Goal: Ask a question

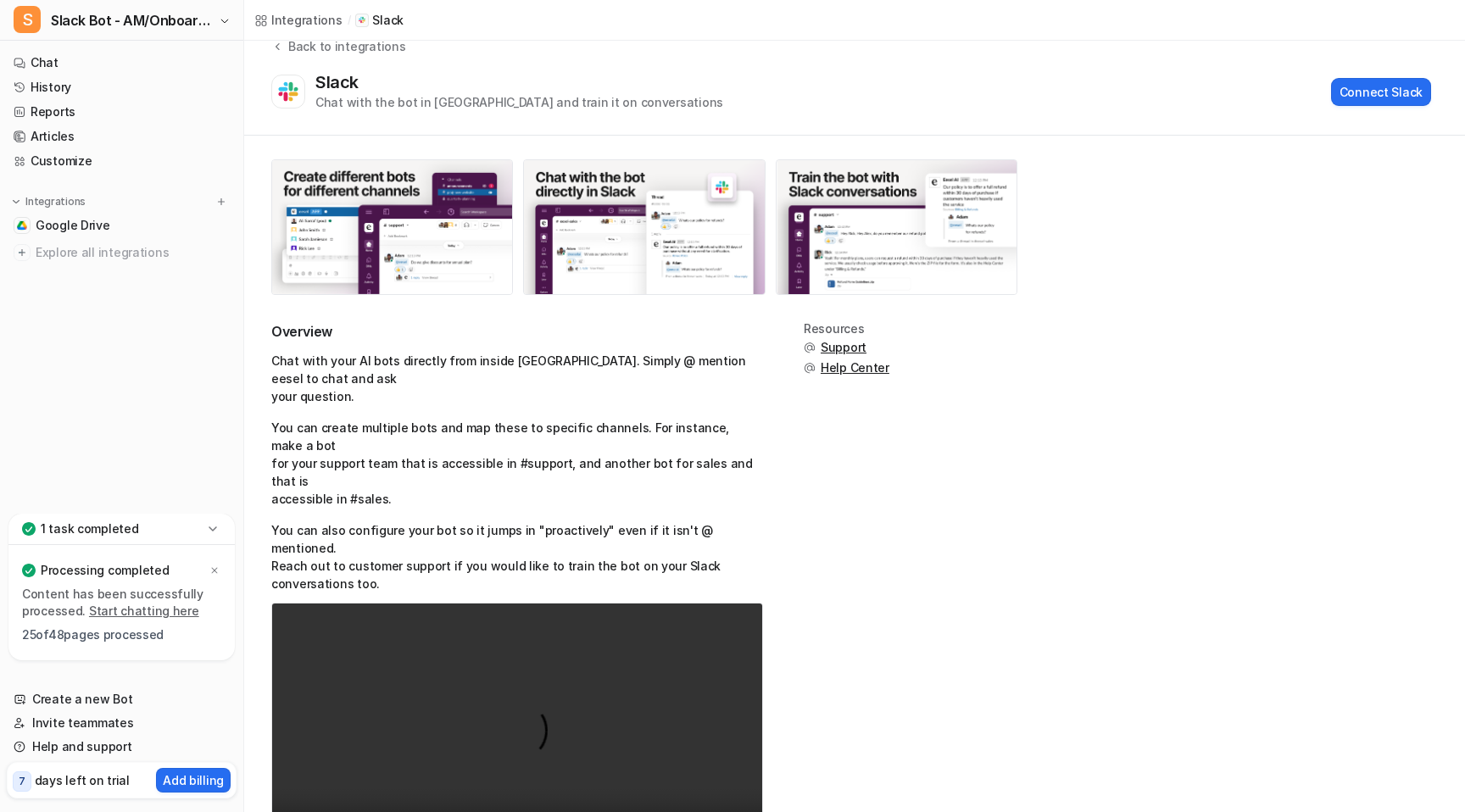
scroll to position [16, 0]
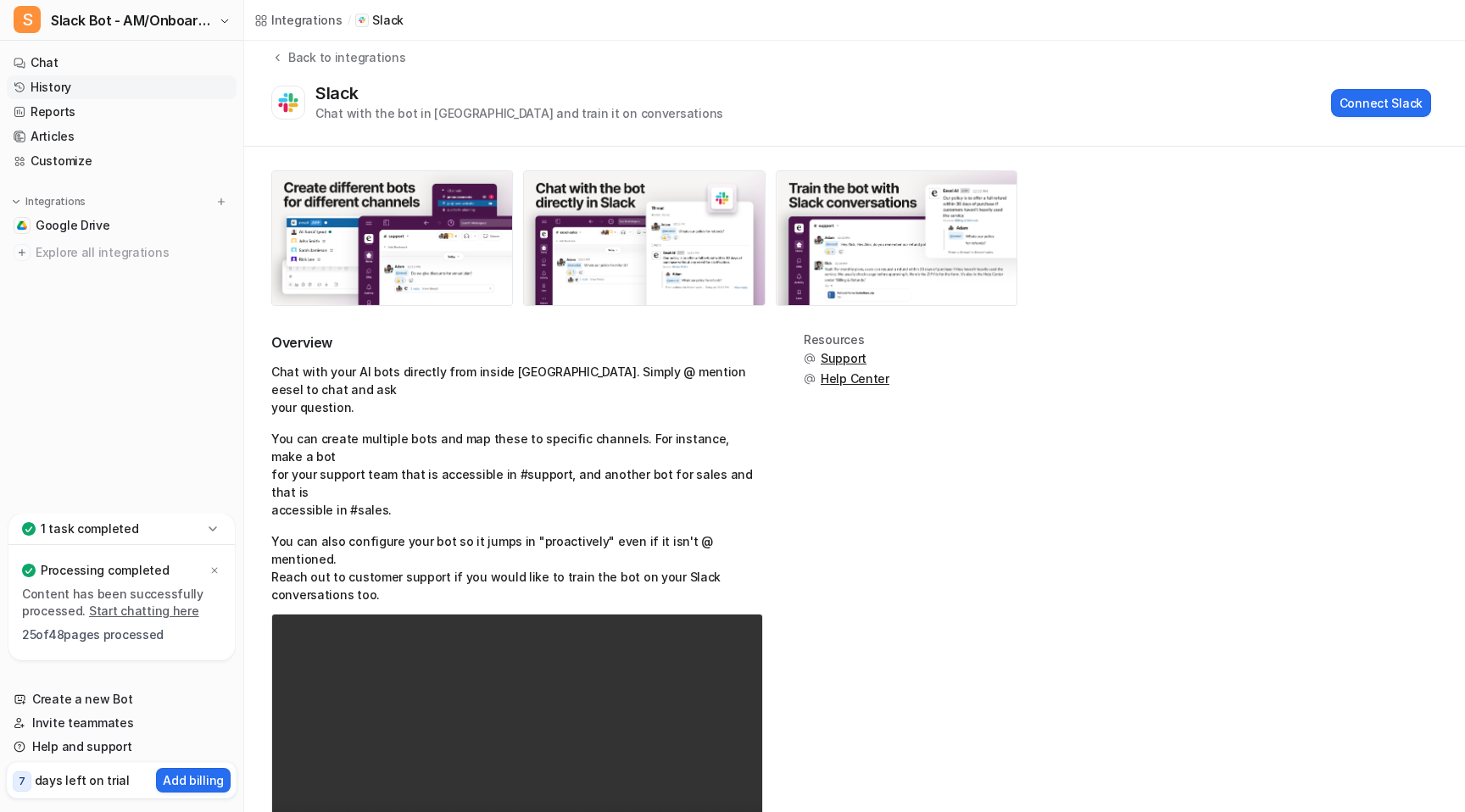
click at [64, 96] on link "History" at bounding box center [122, 86] width 230 height 24
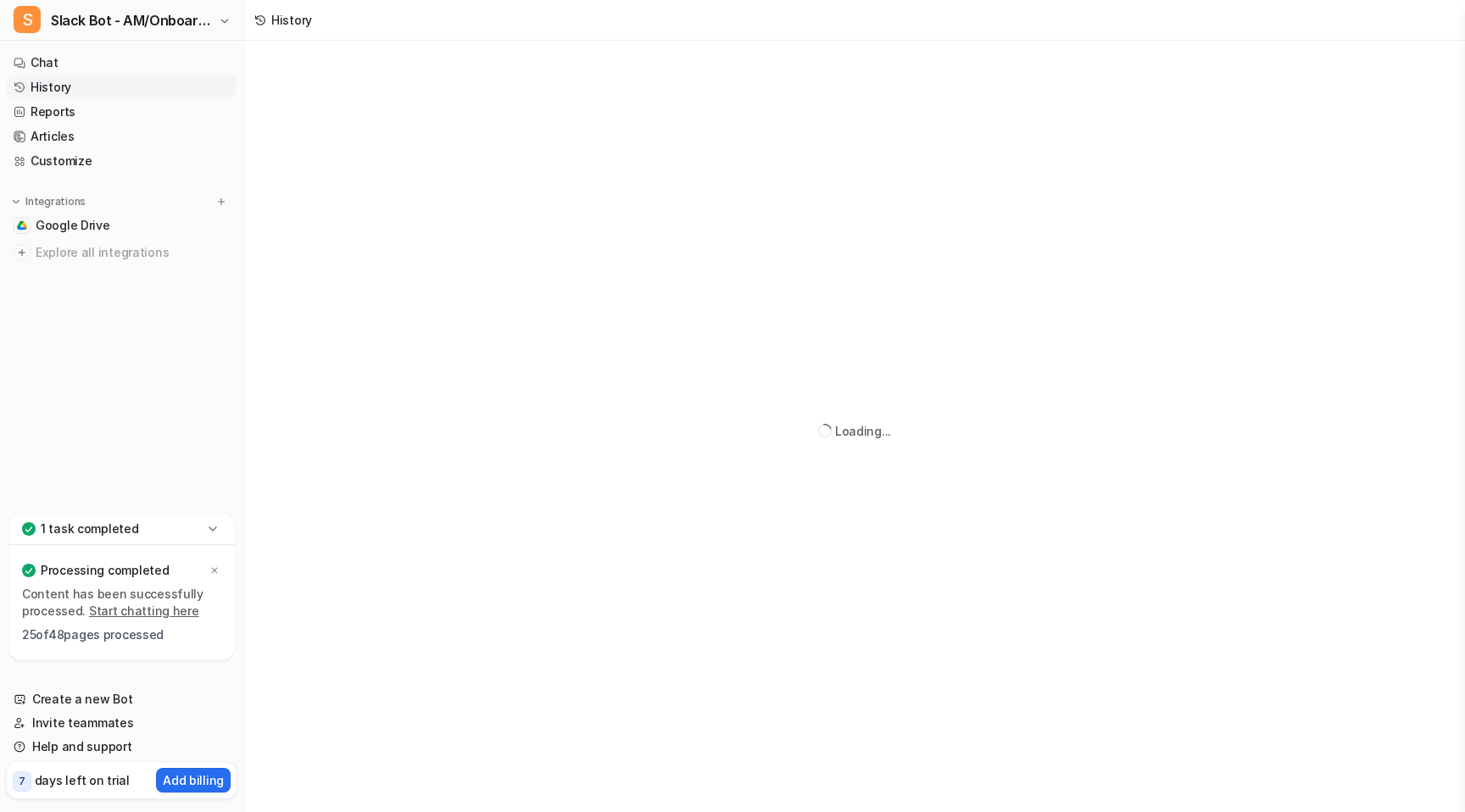
scroll to position [3, 0]
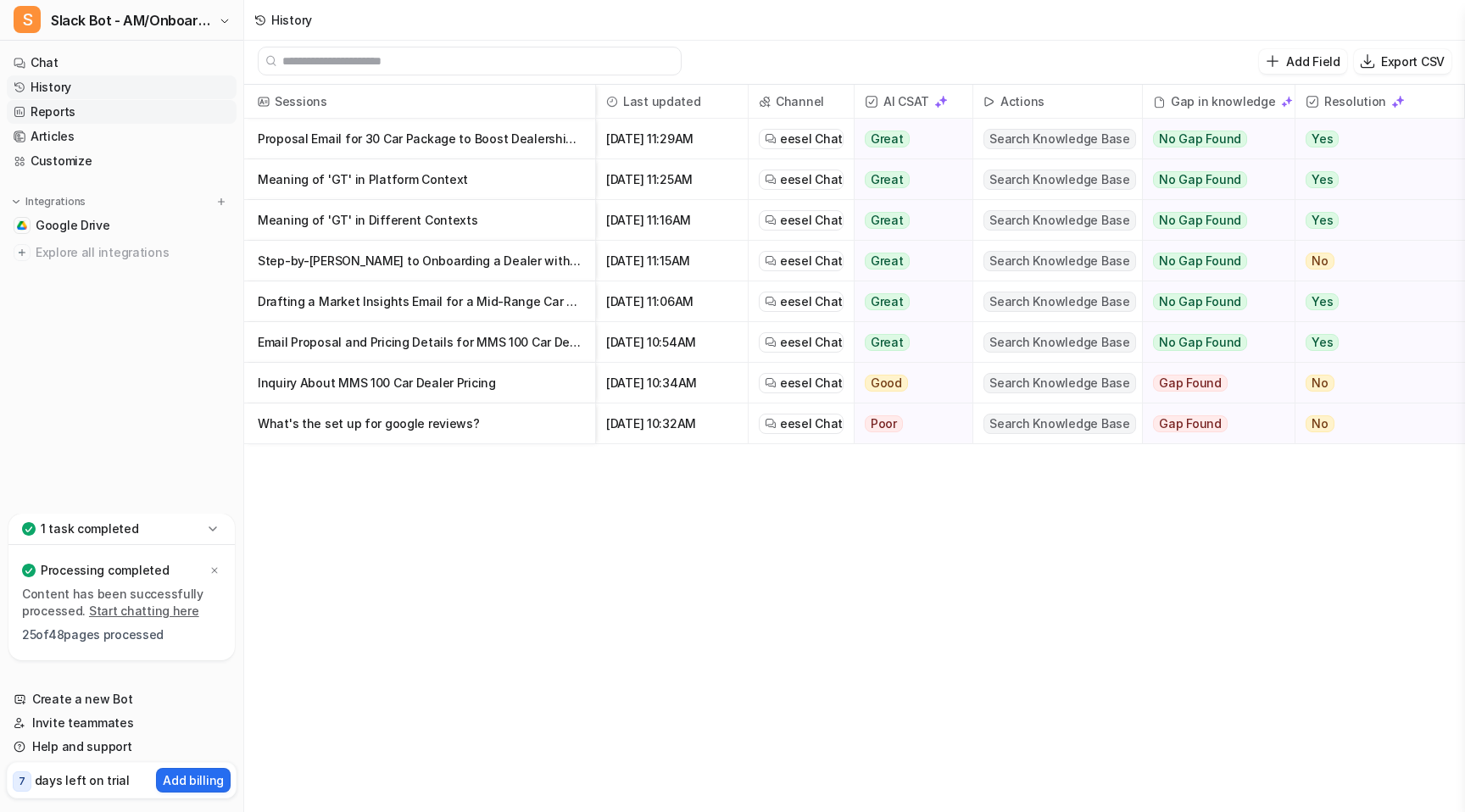
click at [112, 109] on link "Reports" at bounding box center [122, 111] width 230 height 24
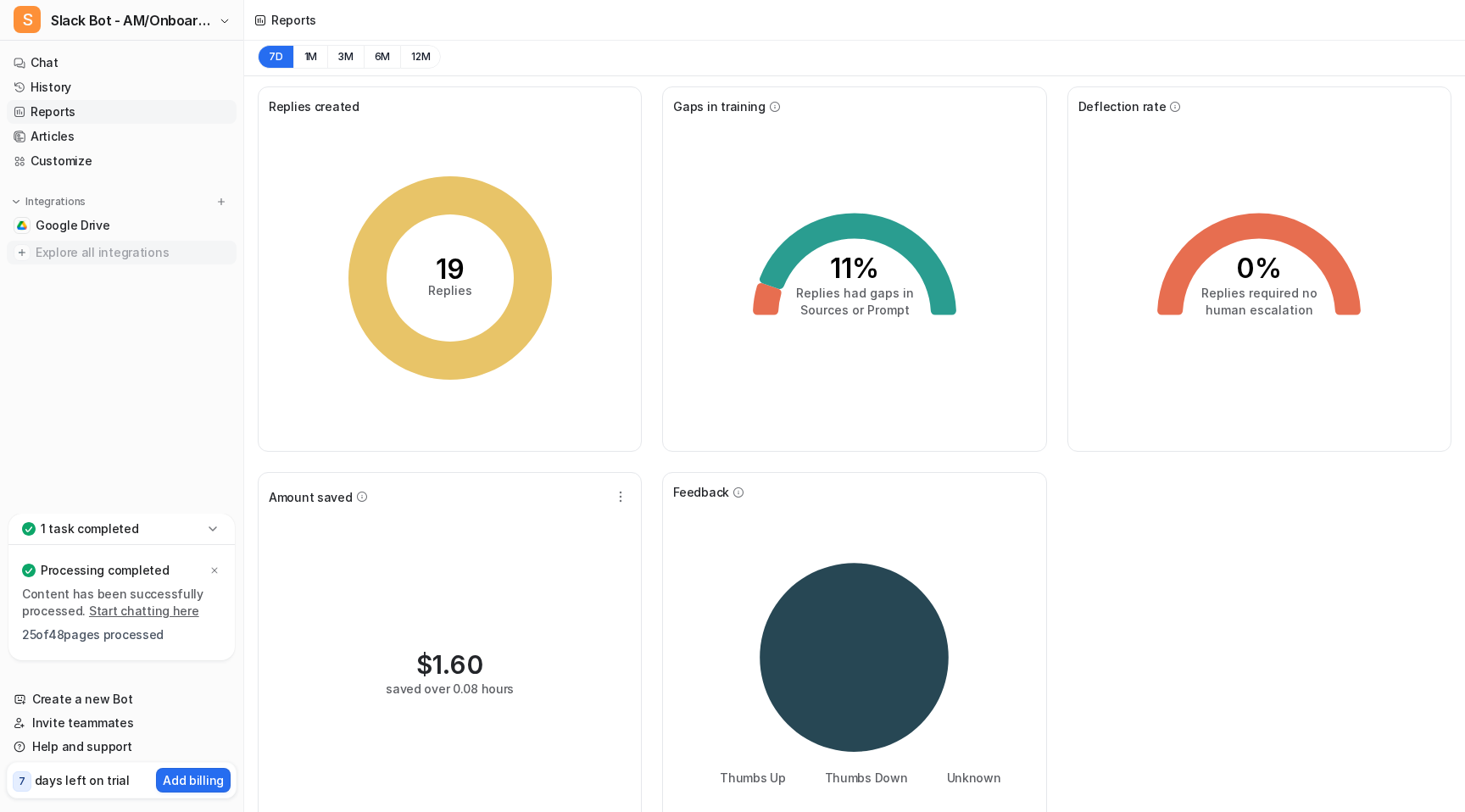
click at [100, 256] on span "Explore all integrations" at bounding box center [132, 252] width 194 height 27
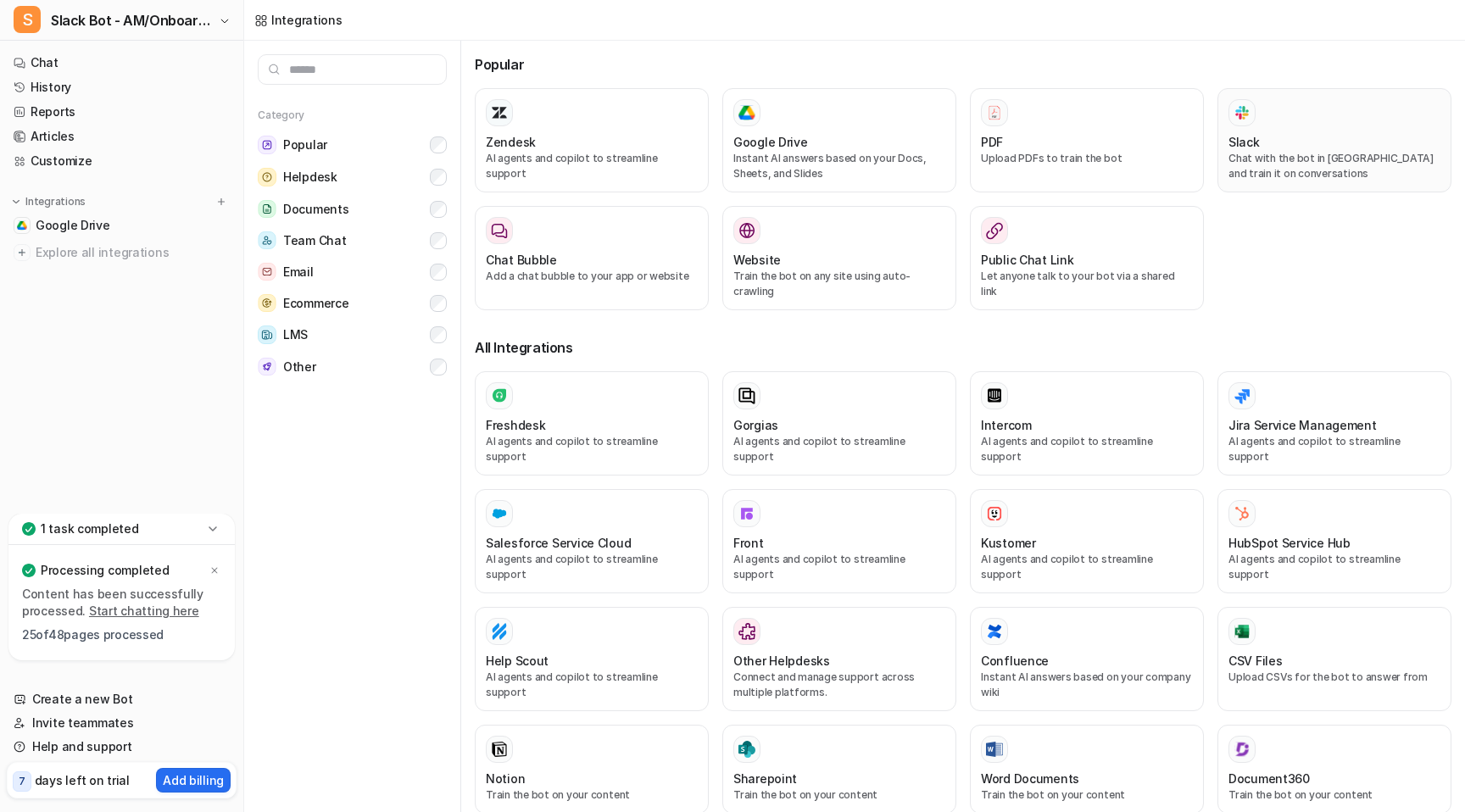
click at [1246, 155] on p "Chat with the bot in [GEOGRAPHIC_DATA] and train it on conversations" at bounding box center [1334, 166] width 212 height 31
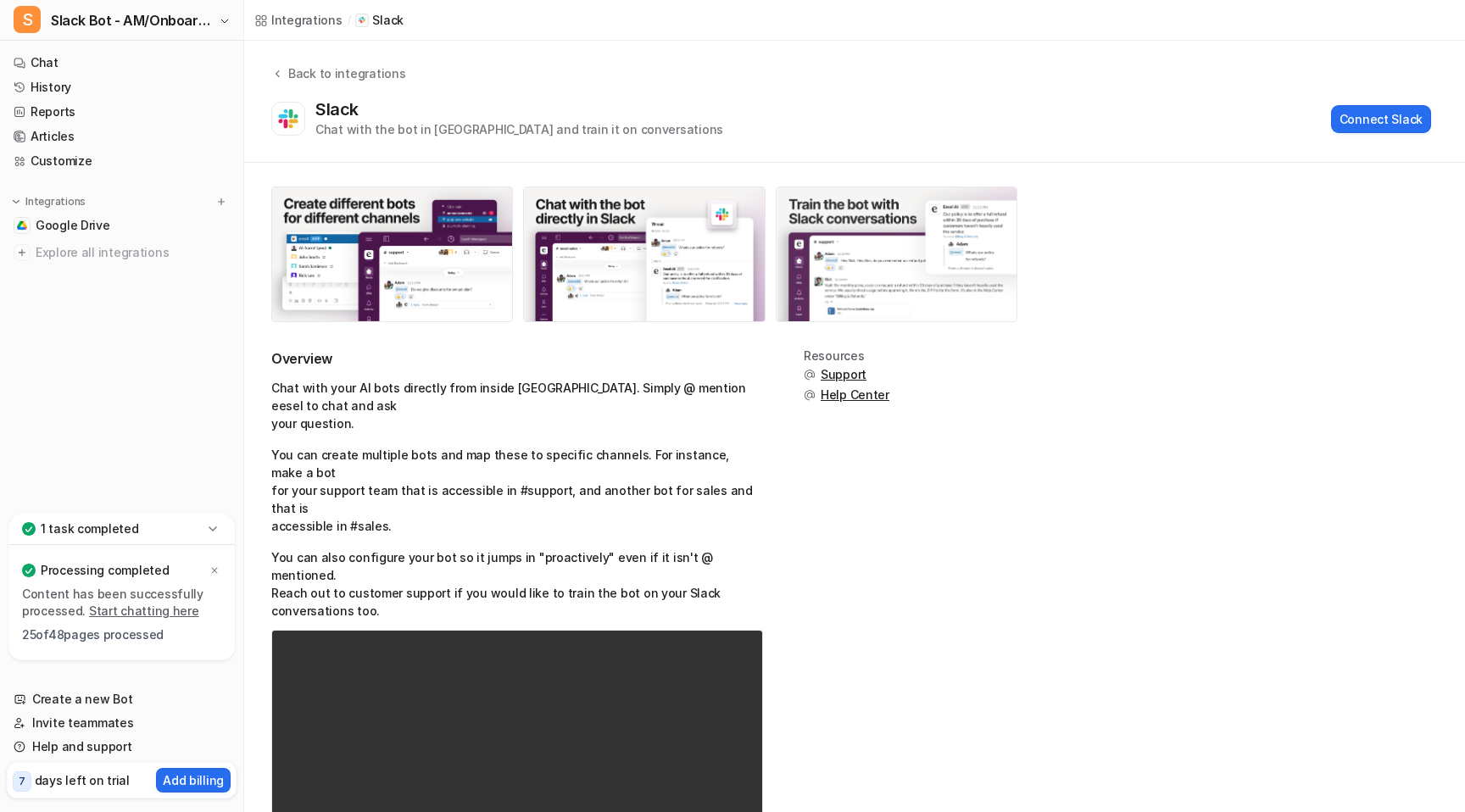
click at [864, 222] on img at bounding box center [896, 254] width 240 height 134
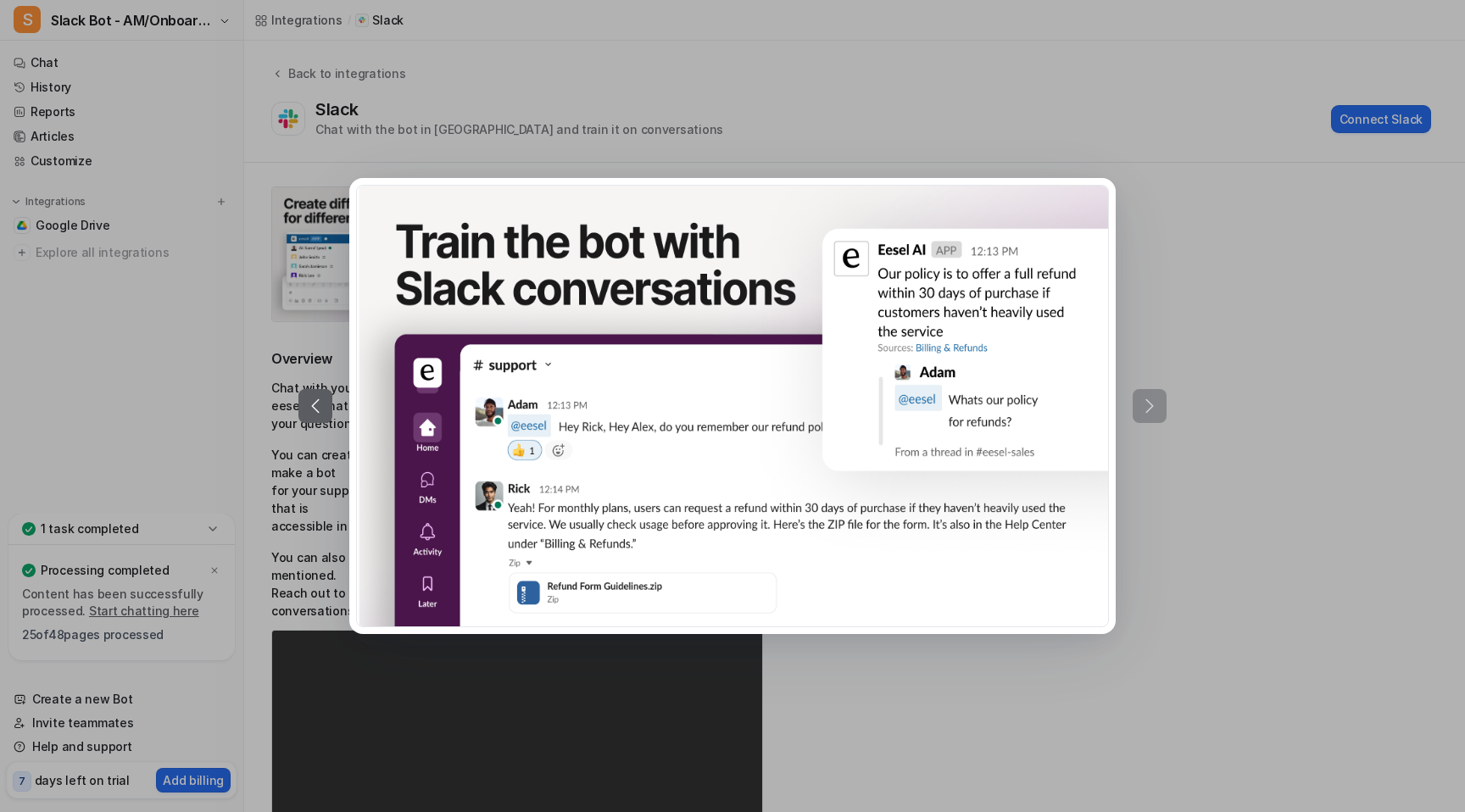
click at [1151, 277] on div at bounding box center [732, 406] width 868 height 455
click at [1200, 384] on div at bounding box center [732, 406] width 1465 height 812
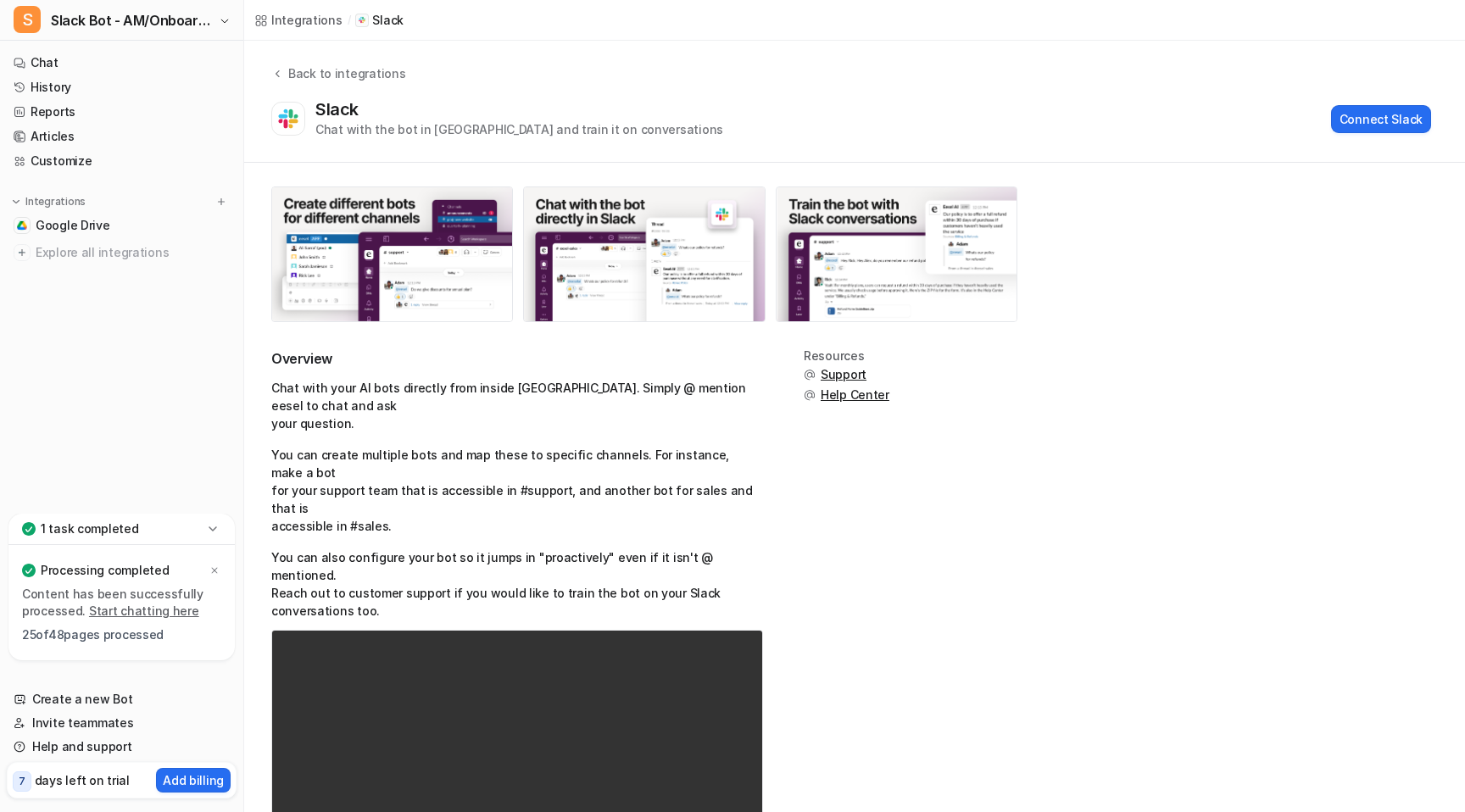
click at [841, 374] on span "Support" at bounding box center [843, 374] width 46 height 17
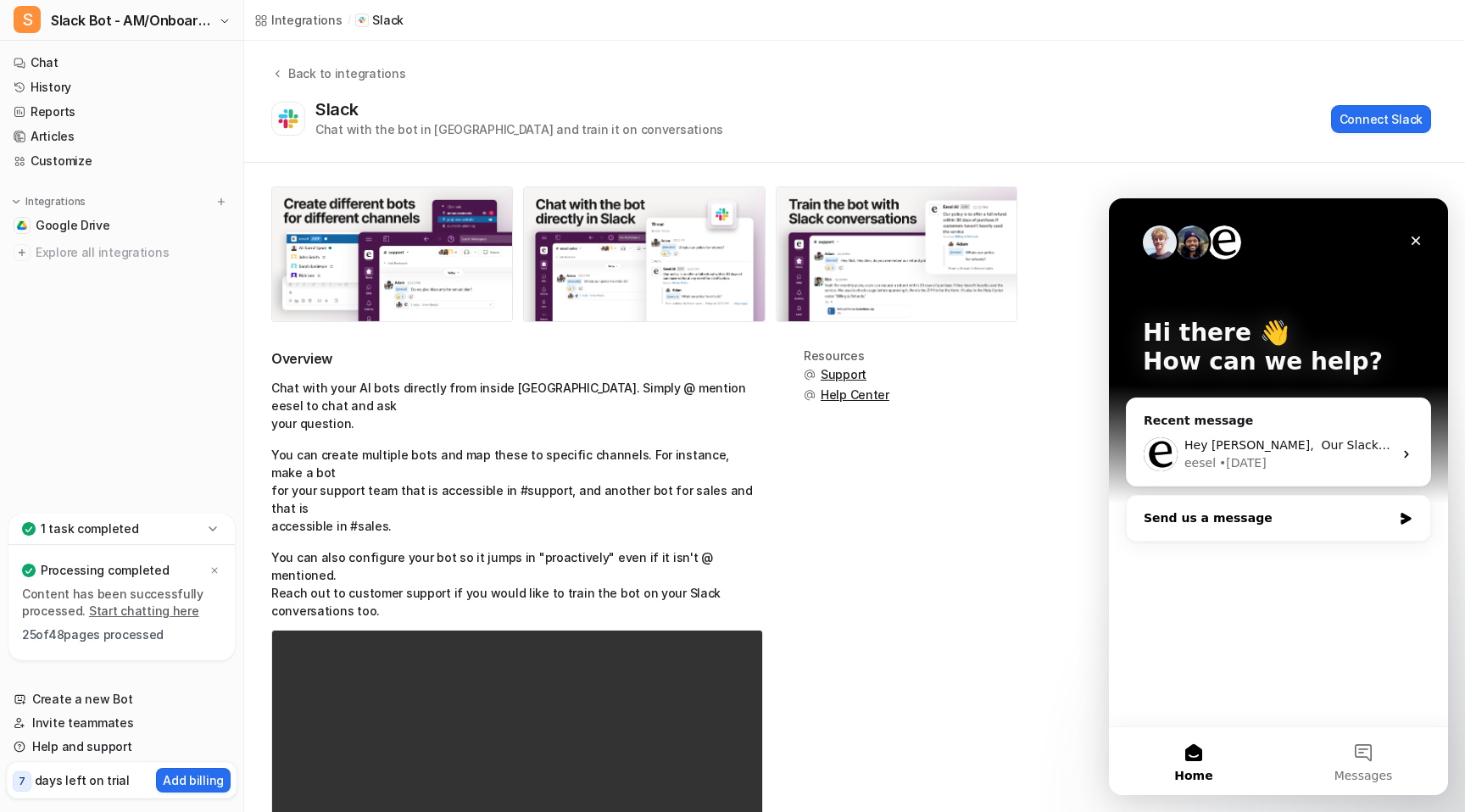
click at [1311, 515] on div "Send us a message" at bounding box center [1267, 518] width 248 height 18
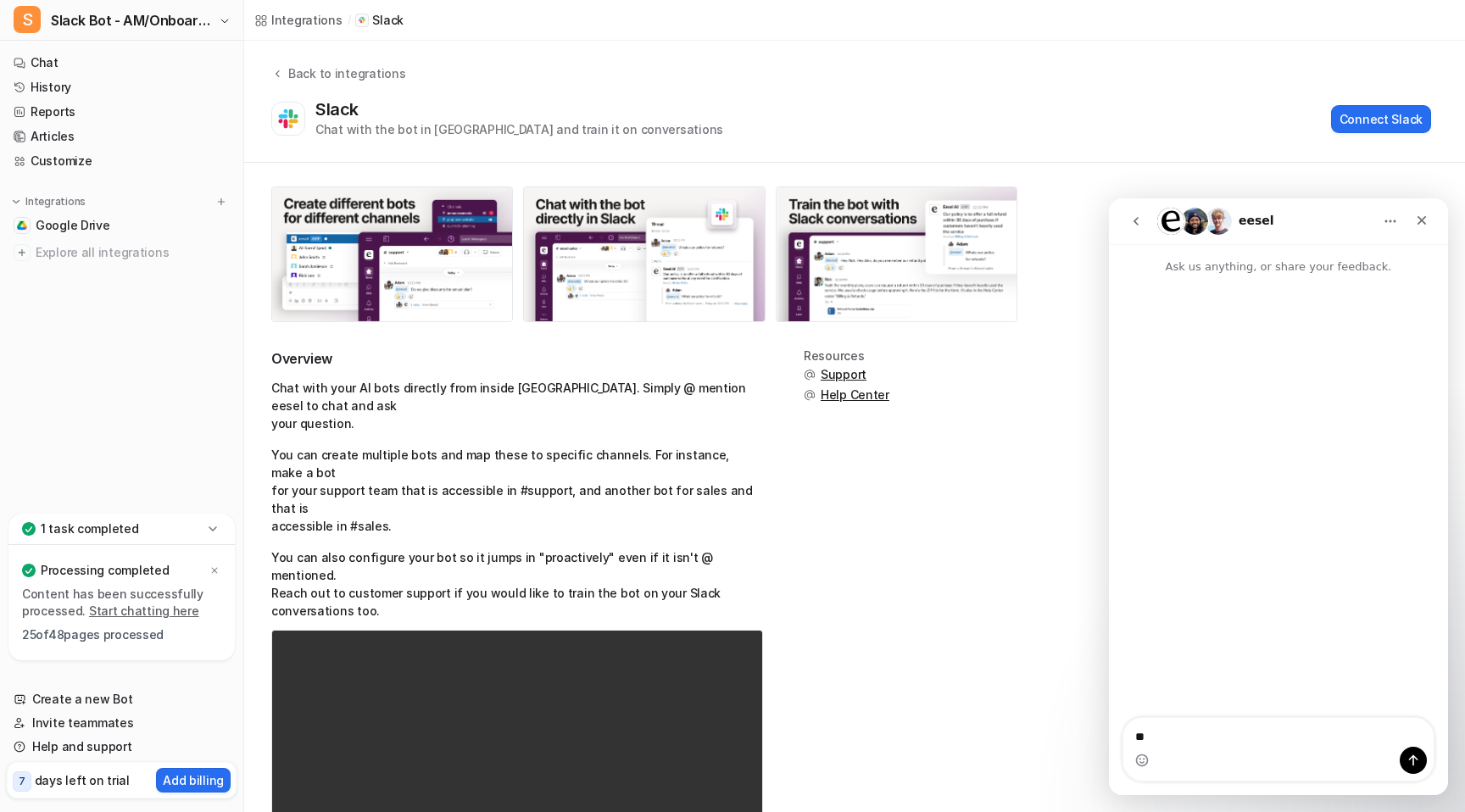
type textarea "*"
type textarea "**********"
click at [1131, 222] on icon "go back" at bounding box center [1136, 221] width 13 height 13
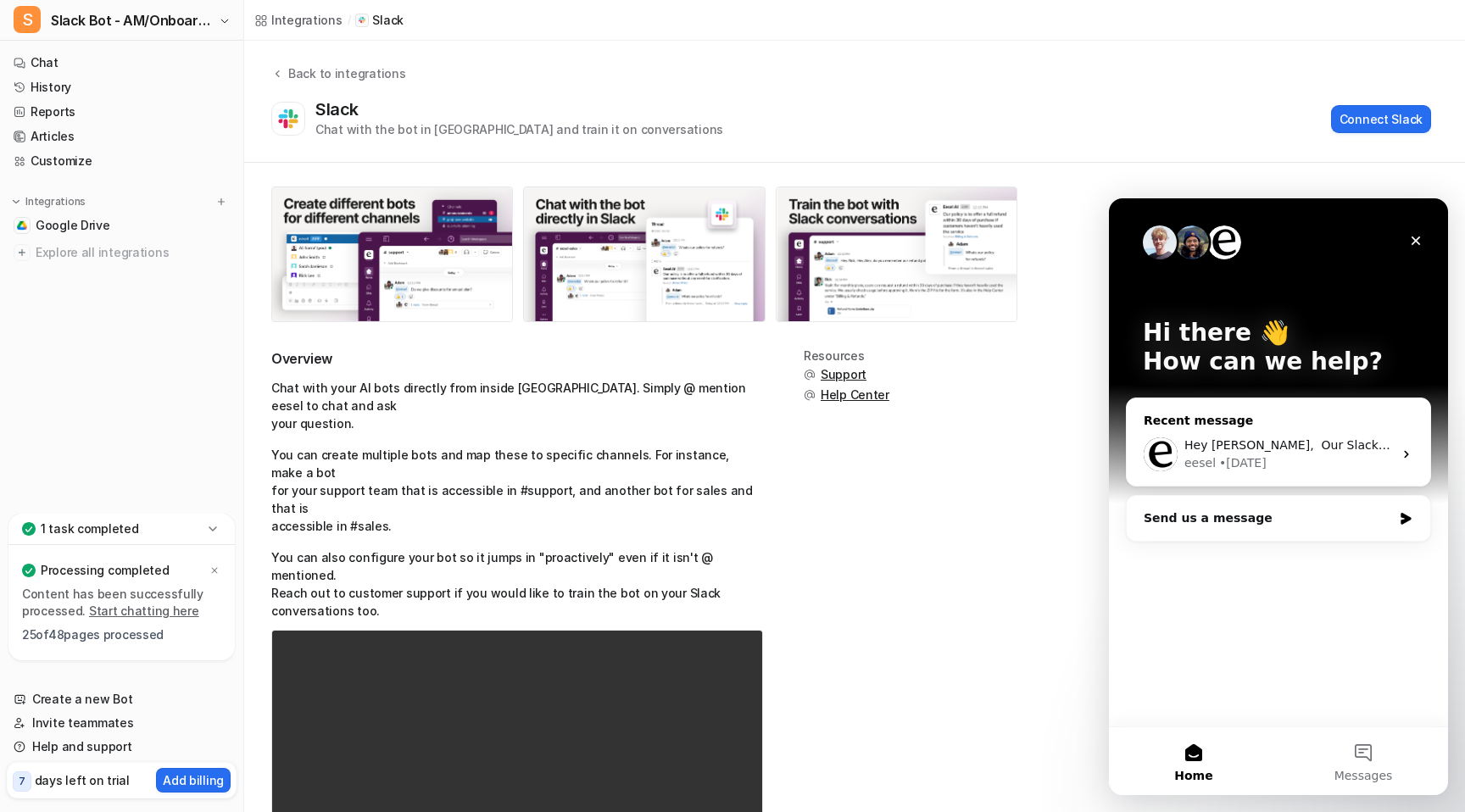
click at [1254, 454] on div "• [DATE]" at bounding box center [1242, 462] width 48 height 18
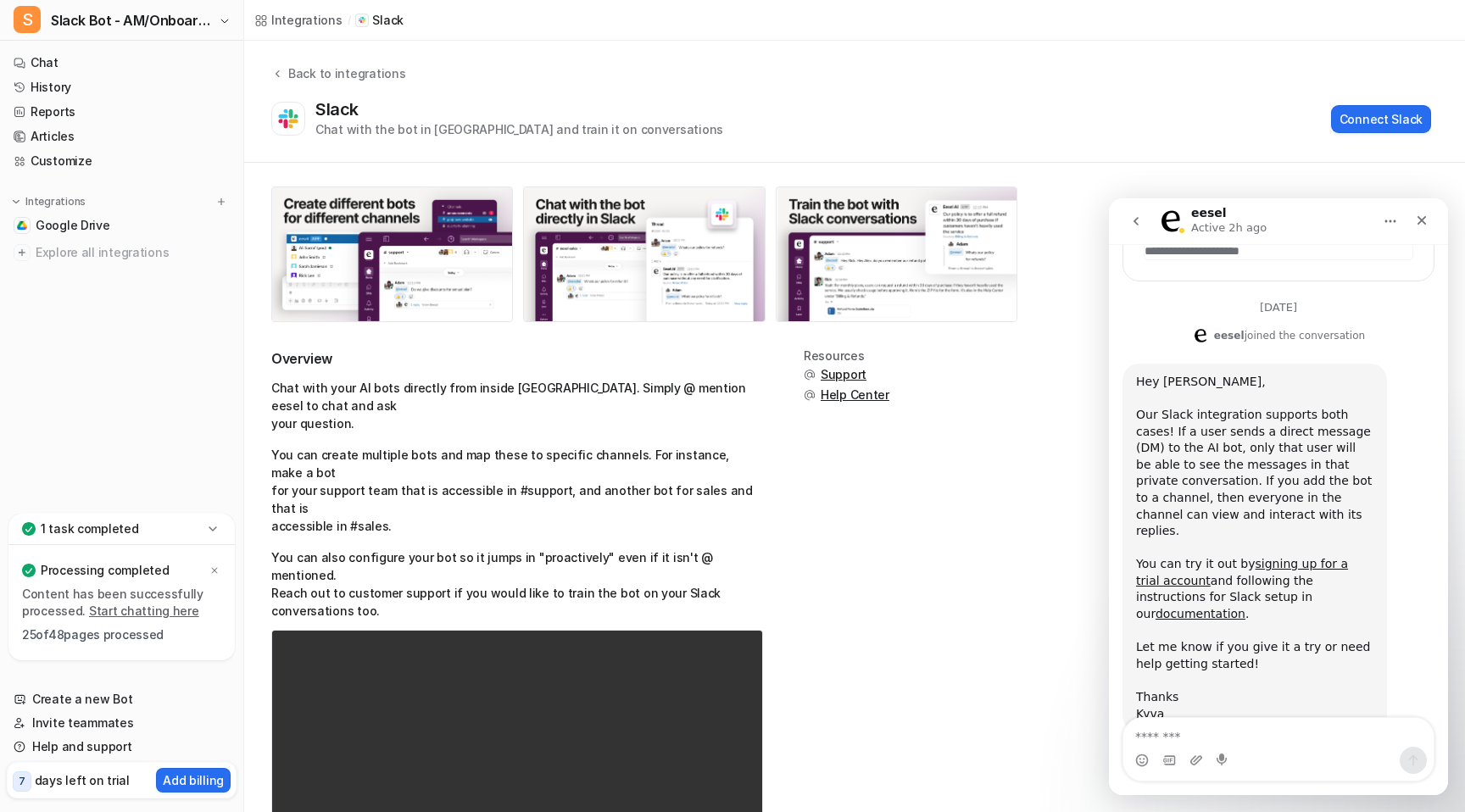
scroll to position [342, 0]
drag, startPoint x: 1230, startPoint y: 411, endPoint x: 1371, endPoint y: 448, distance: 145.8
click at [1371, 448] on div "Our Slack integration supports both cases! If a user sends a direct message (DM…" at bounding box center [1254, 481] width 238 height 149
copy div "direct message (DM) to the AI bot, only that user will be able to see the messa…"
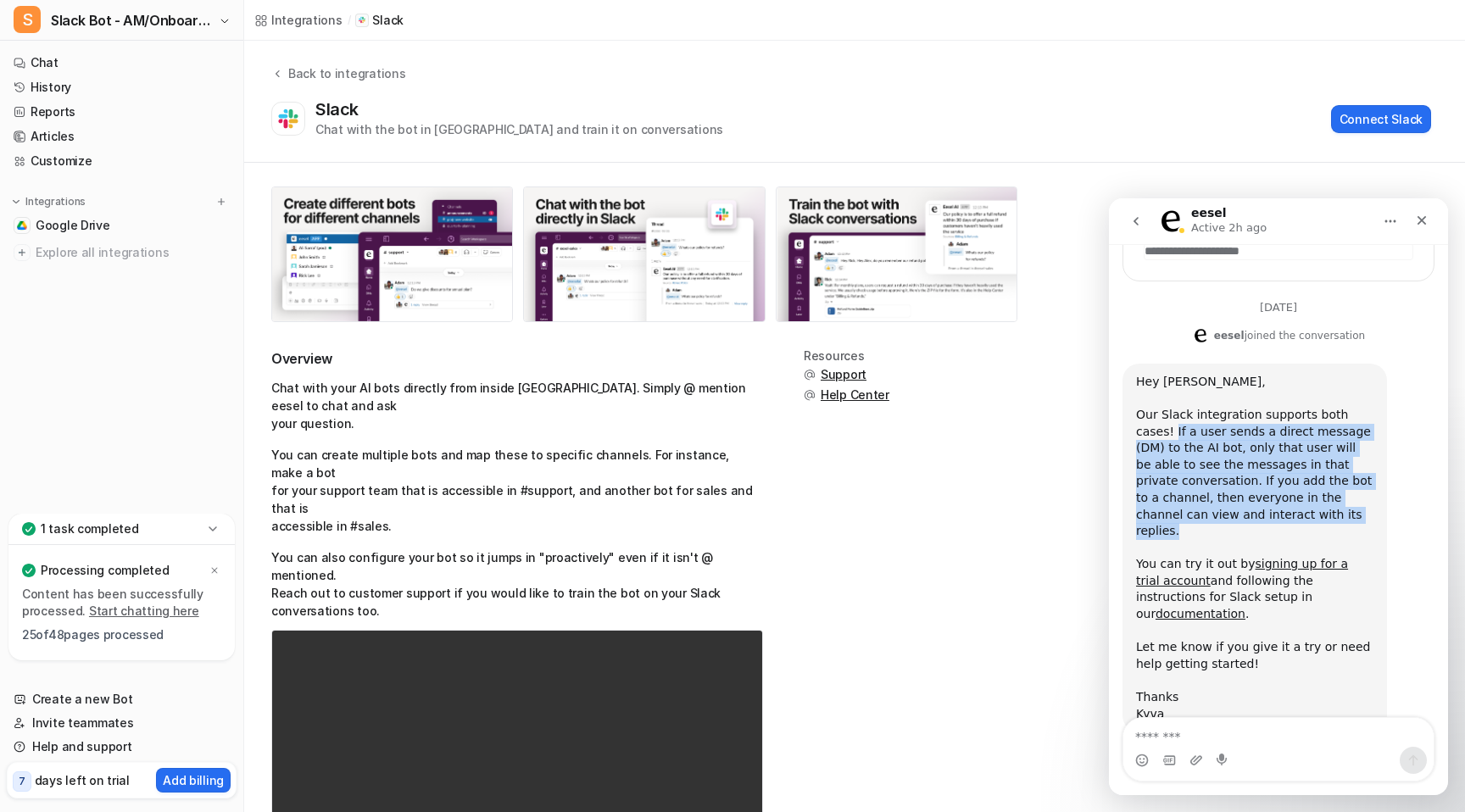
drag, startPoint x: 1269, startPoint y: 499, endPoint x: 1128, endPoint y: 419, distance: 162.1
click at [1128, 419] on div "Hey [PERSON_NAME], ​ Our Slack integration supports both cases! If a user sends…" at bounding box center [1254, 548] width 264 height 369
copy div "If a user sends a direct message (DM) to the AI bot, only that user will be abl…"
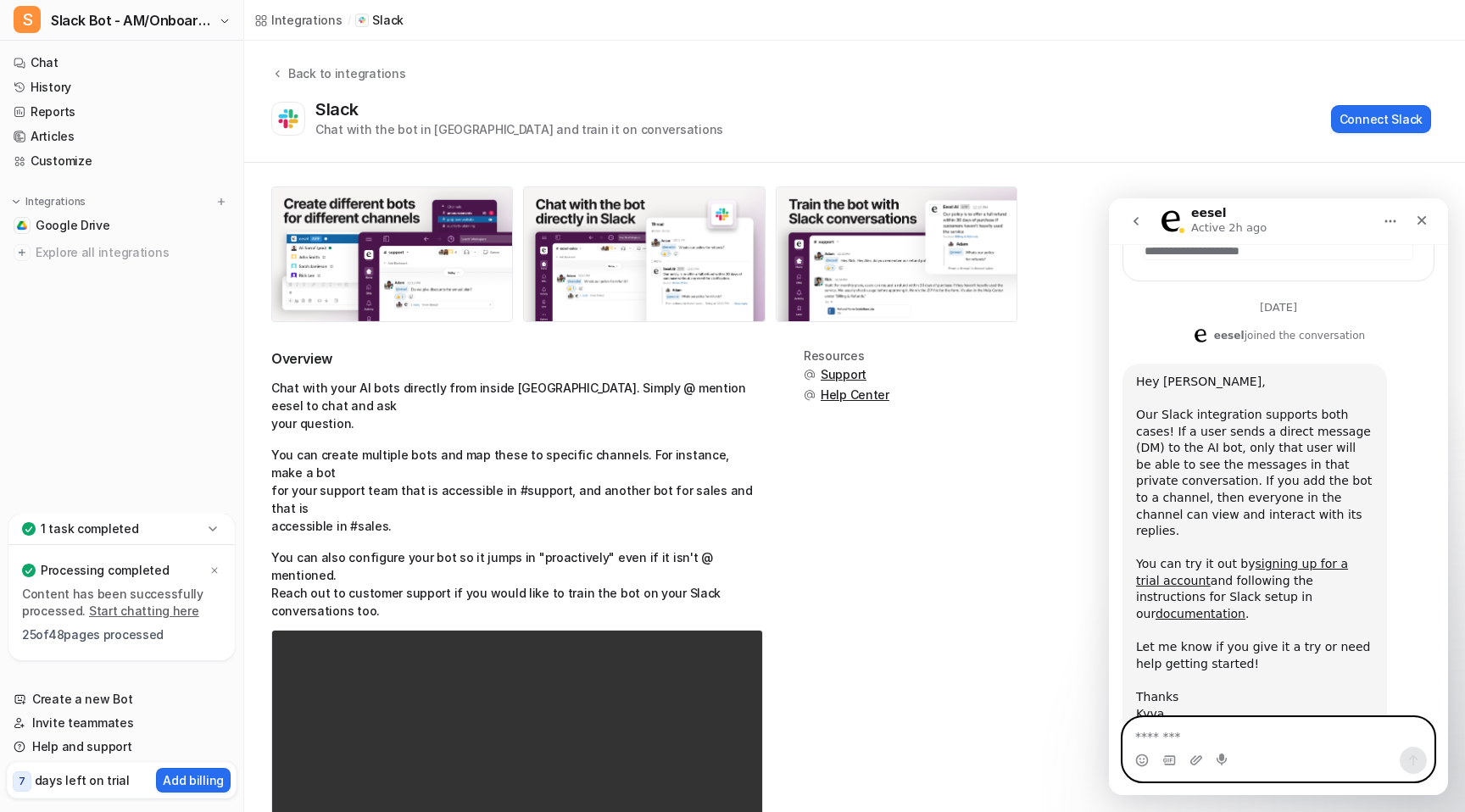
click at [1309, 732] on textarea "Message…" at bounding box center [1278, 732] width 310 height 29
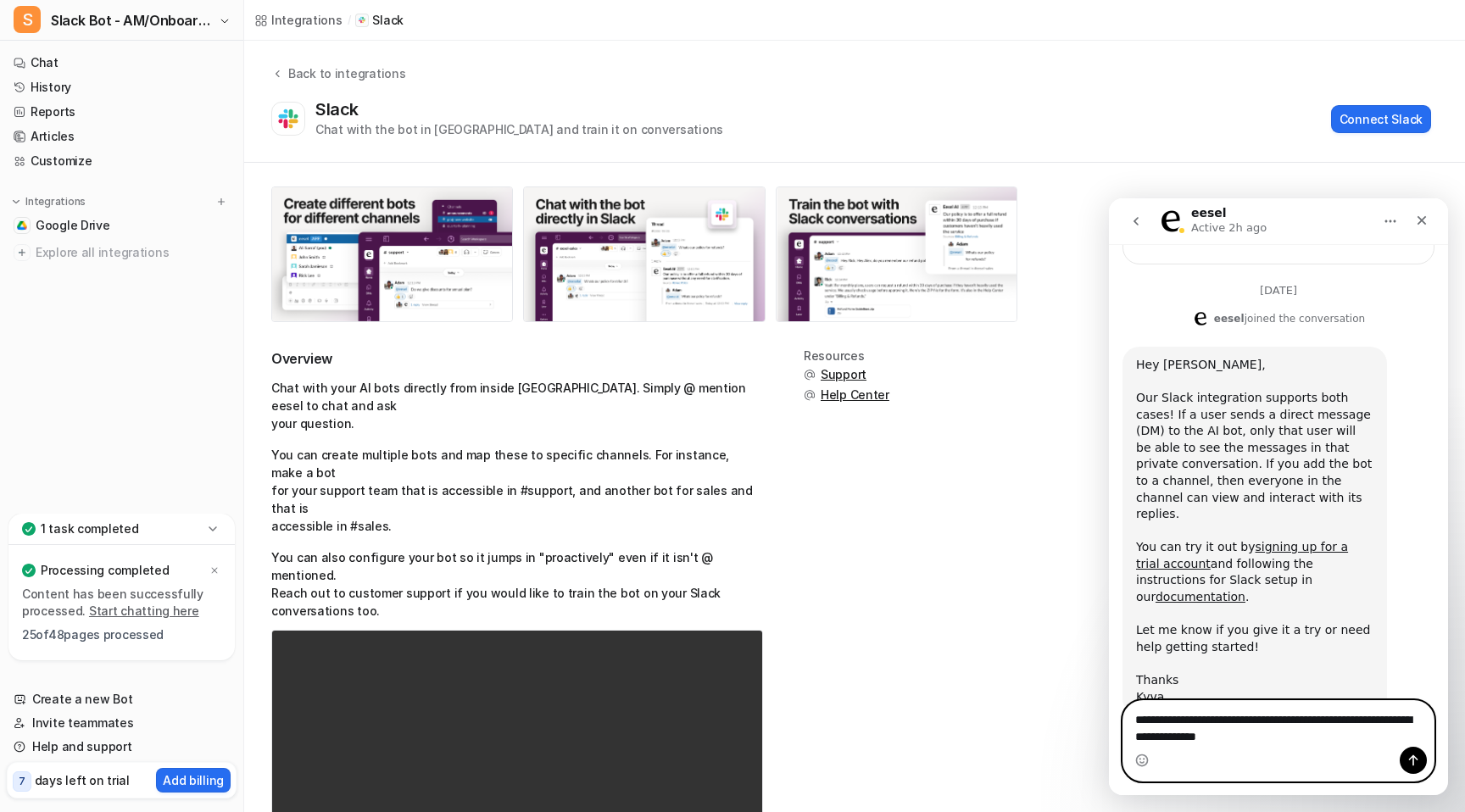
type textarea "**********"
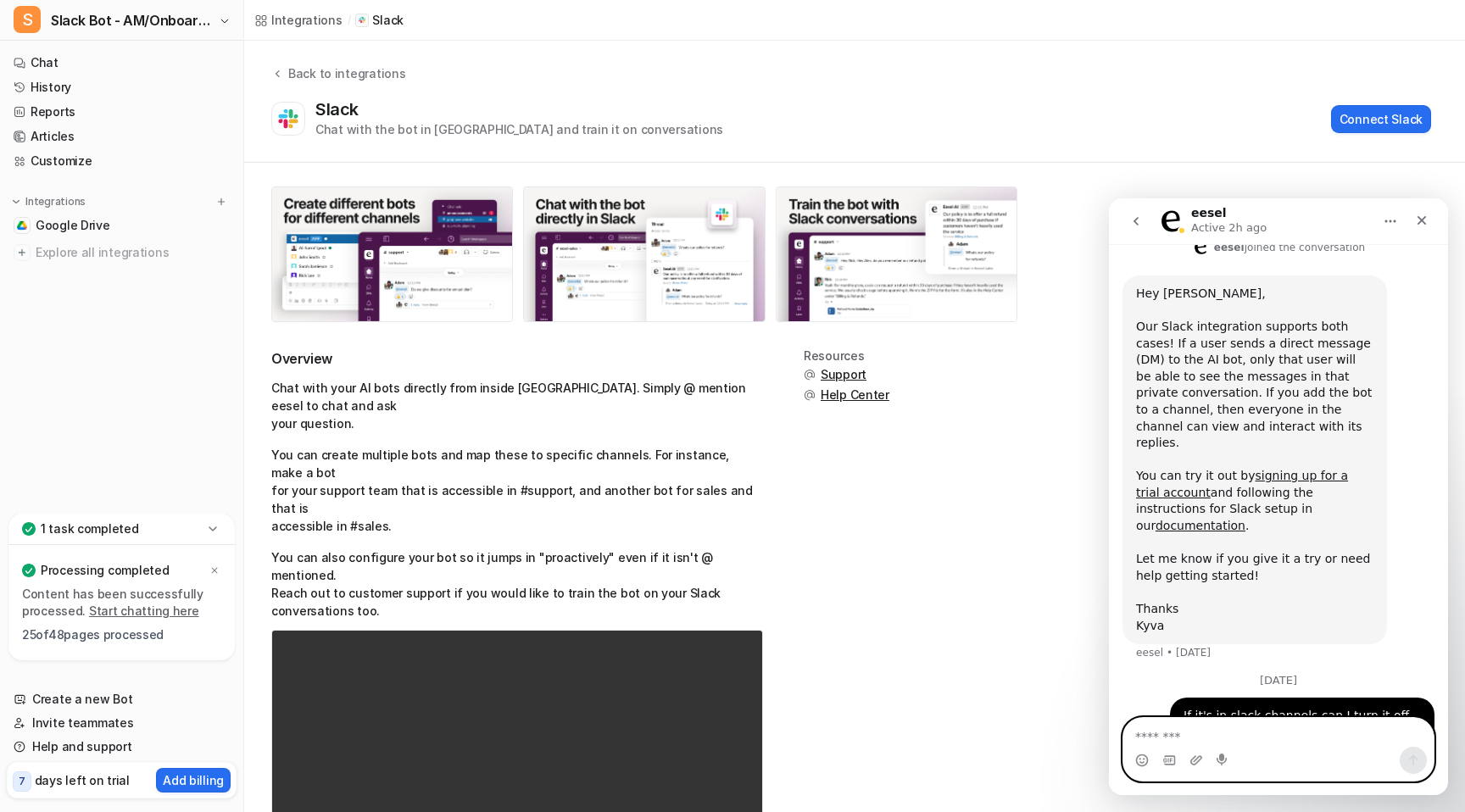
scroll to position [432, 0]
type textarea "**********"
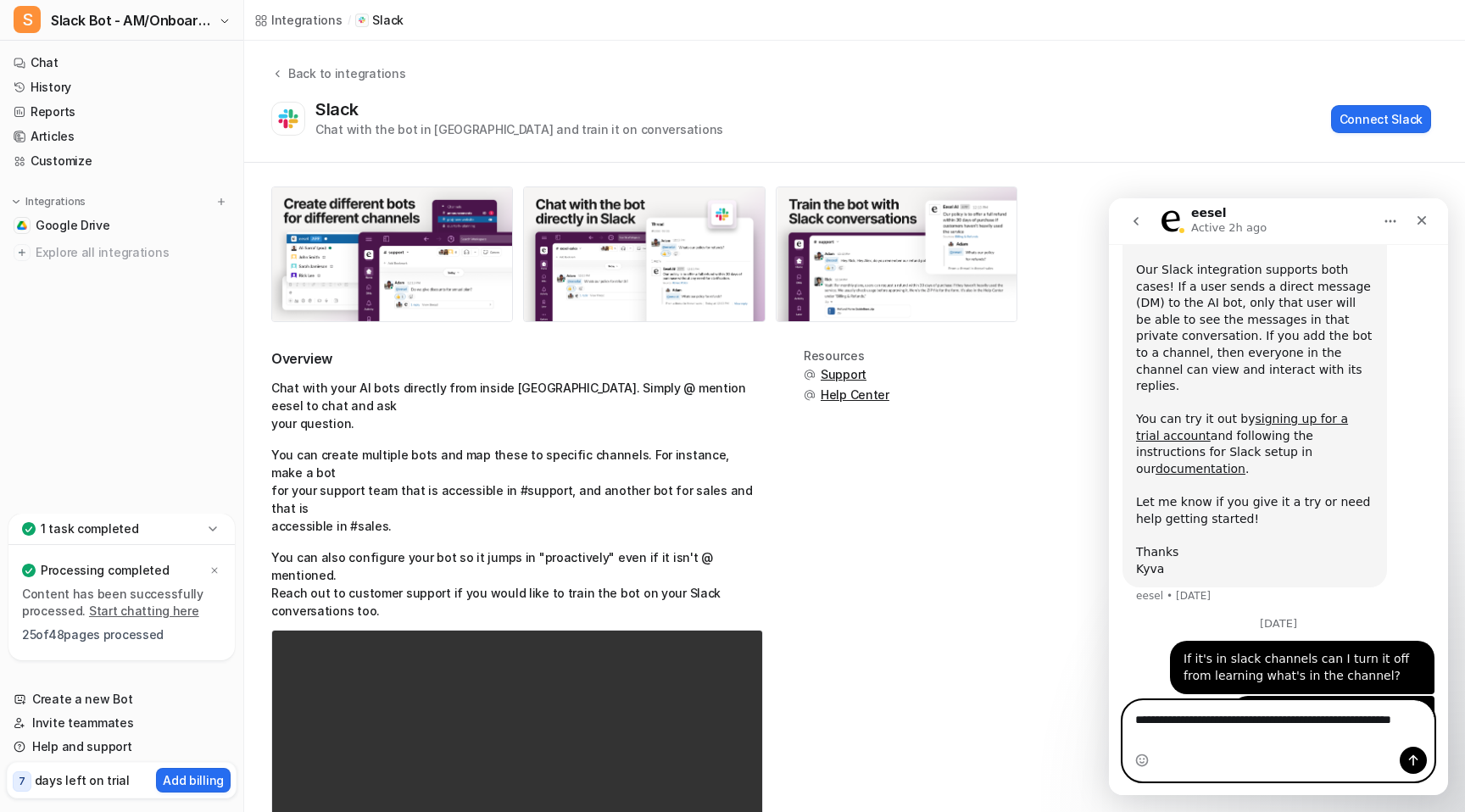
scroll to position [487, 0]
type textarea "**********"
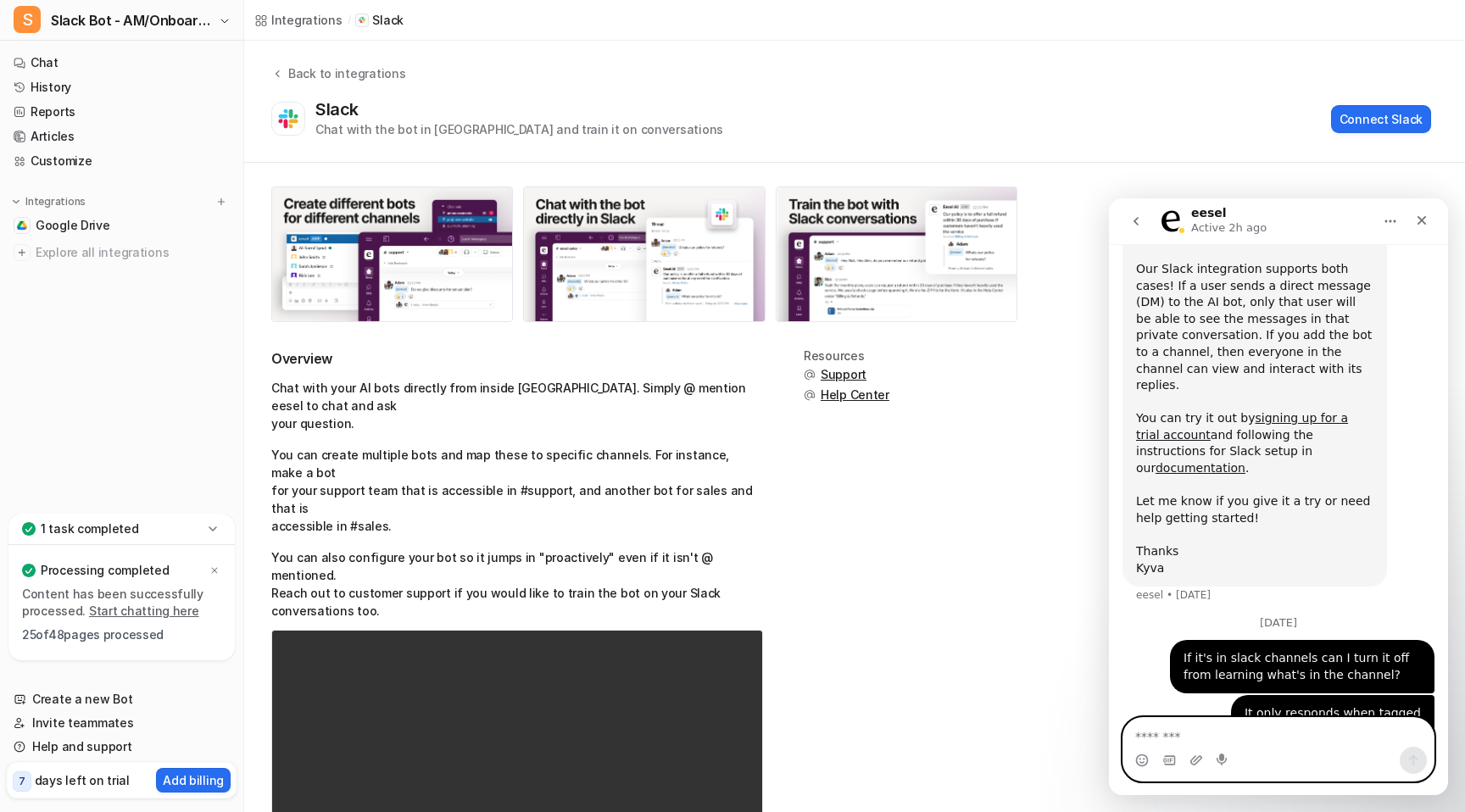
scroll to position [525, 0]
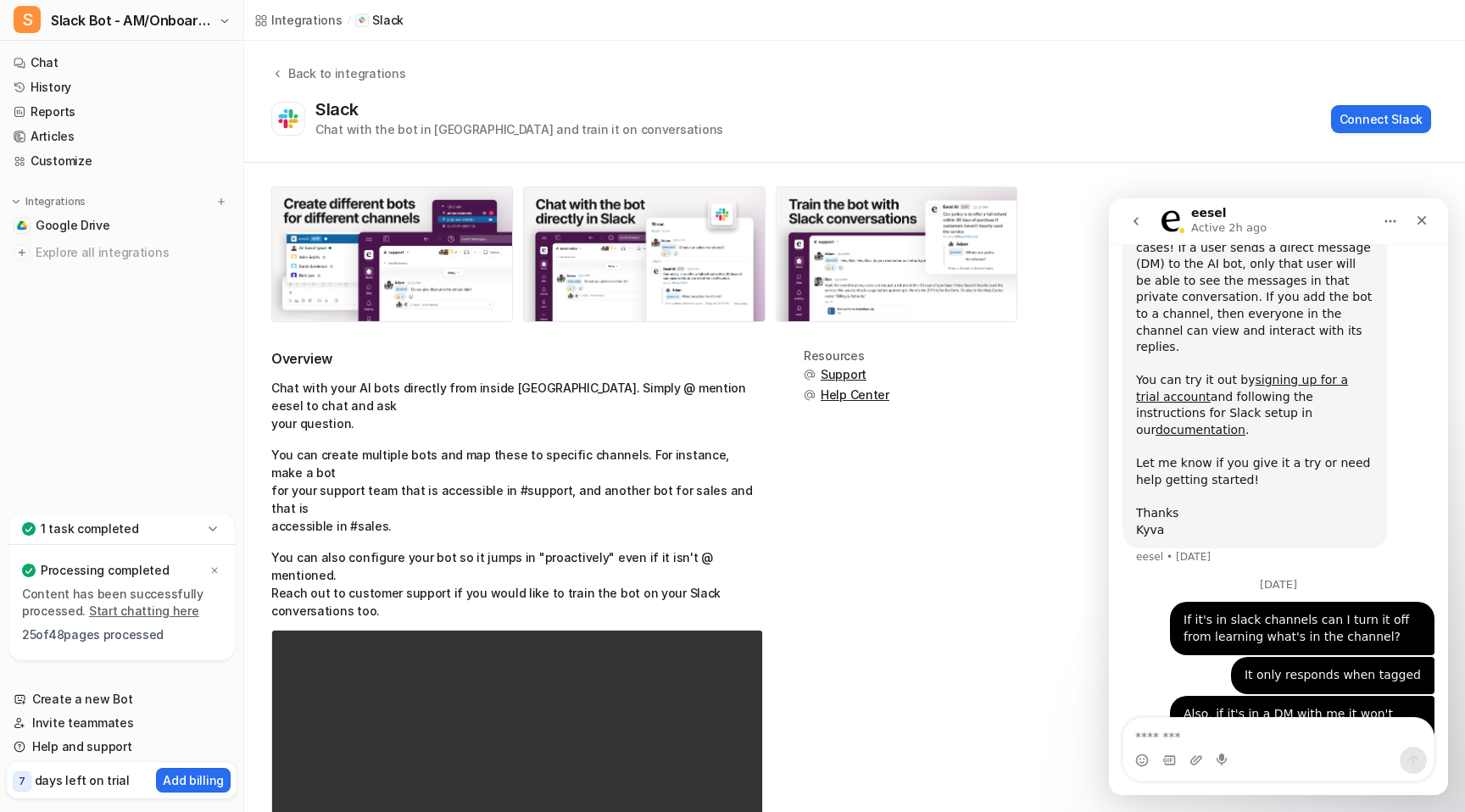
click at [1152, 211] on div "Intercom messenger" at bounding box center [1137, 221] width 35 height 32
click at [1135, 218] on icon "go back" at bounding box center [1136, 221] width 13 height 13
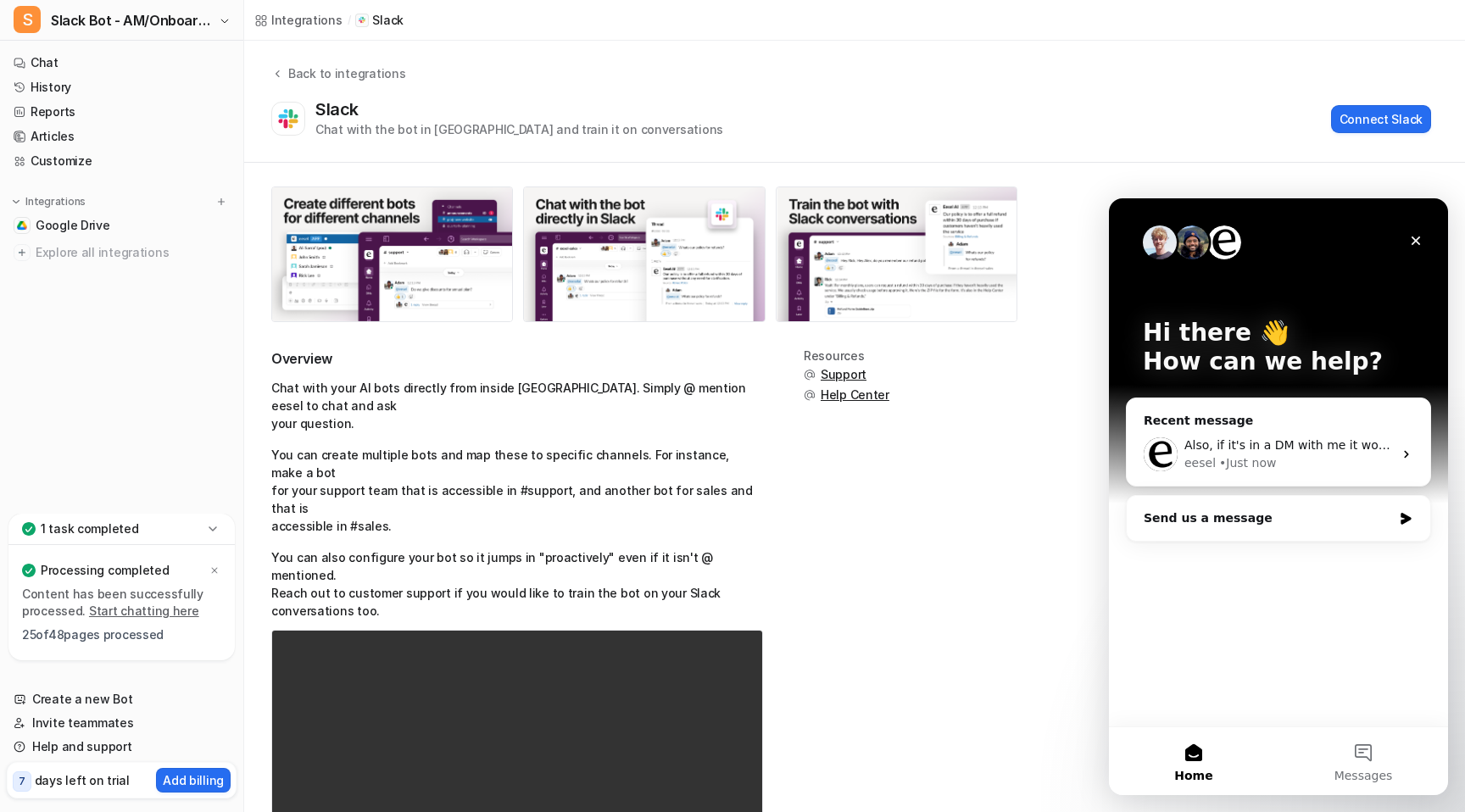
click at [1083, 178] on div "Overview Chat with your AI bots directly from inside [GEOGRAPHIC_DATA]. Simply …" at bounding box center [854, 556] width 1220 height 787
click at [1417, 237] on icon "Close" at bounding box center [1415, 240] width 13 height 13
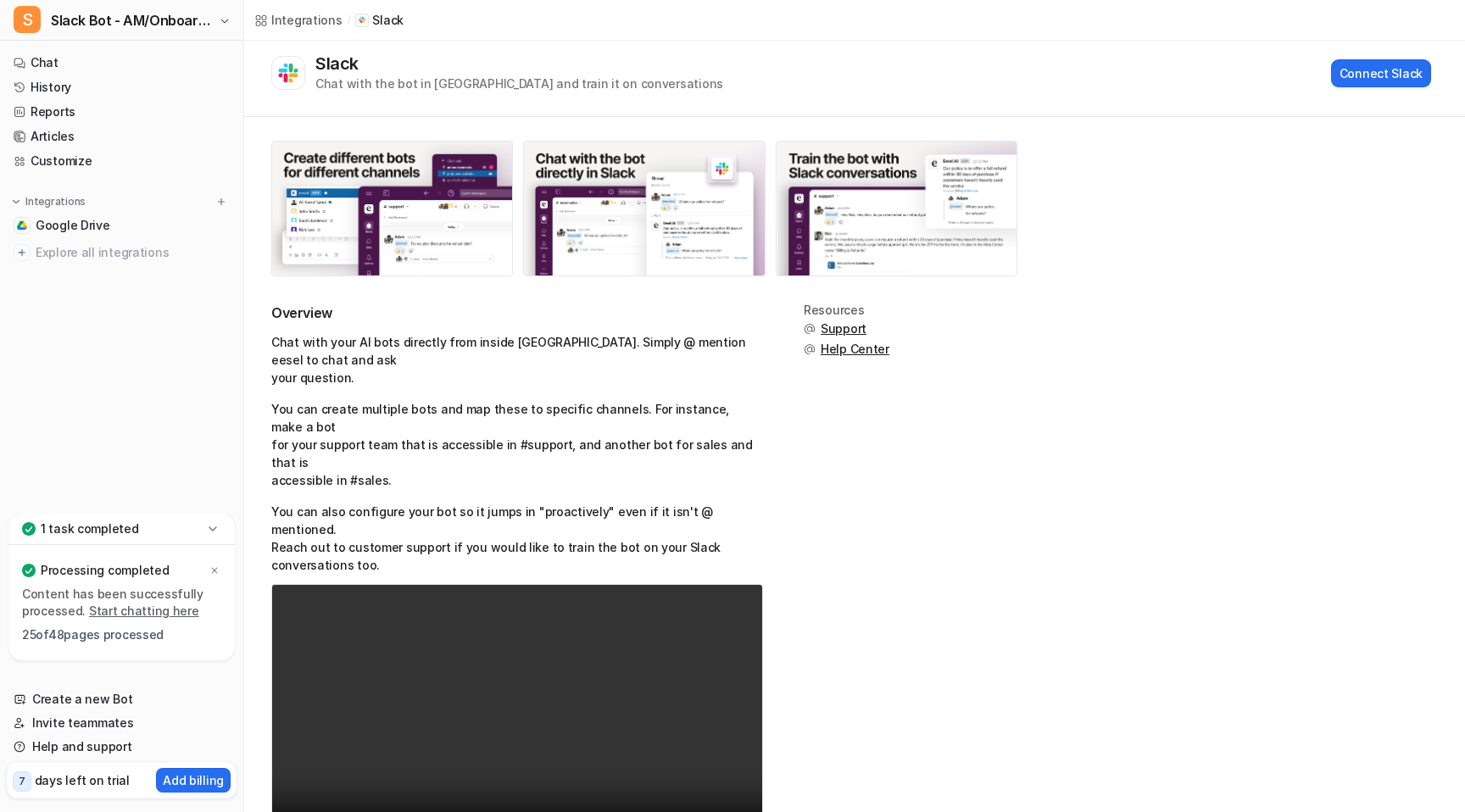
scroll to position [67, 0]
